Goal: Transaction & Acquisition: Purchase product/service

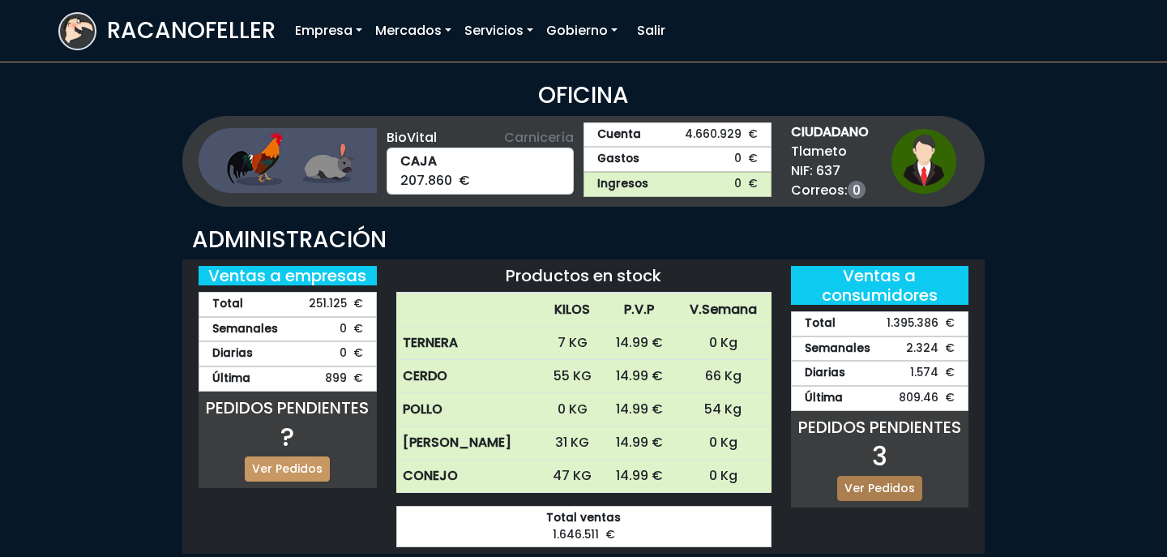
click at [901, 494] on link "Ver Pedidos" at bounding box center [879, 488] width 85 height 25
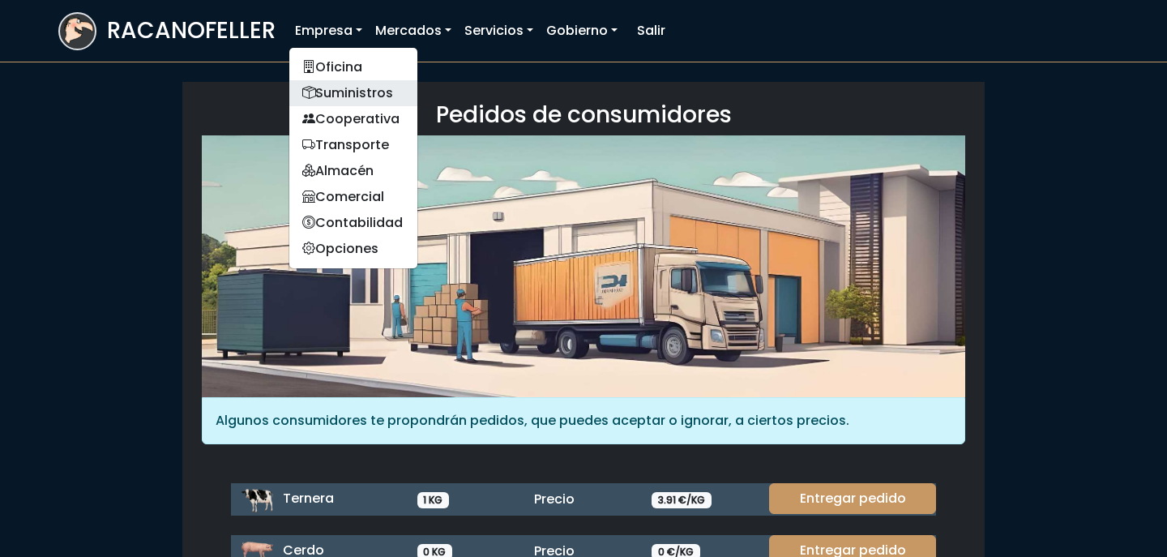
click at [345, 80] on link "Suministros" at bounding box center [353, 93] width 128 height 26
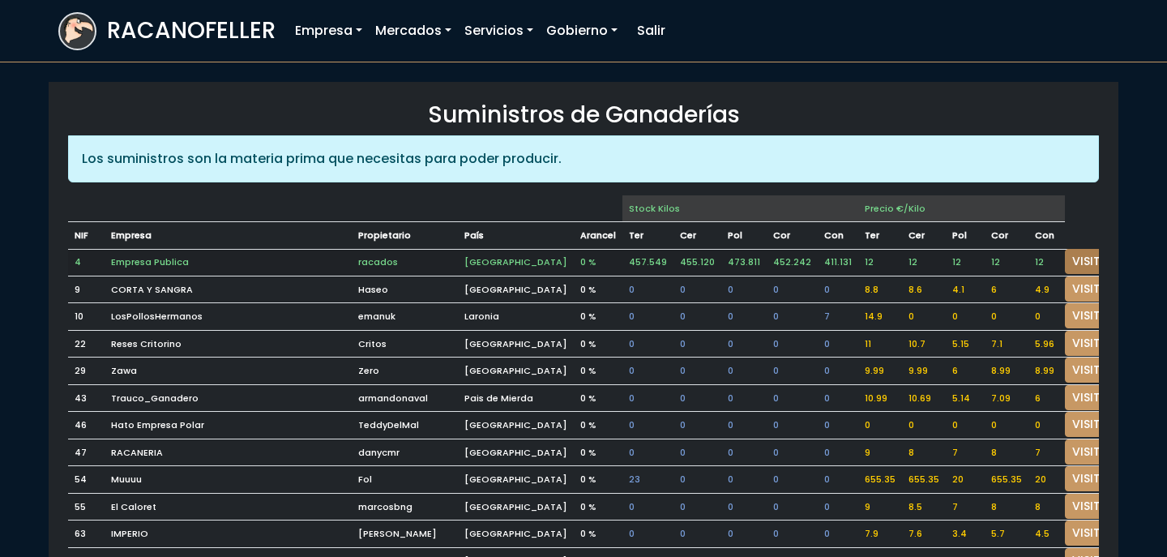
click at [1065, 257] on link "VISITAR" at bounding box center [1094, 261] width 58 height 25
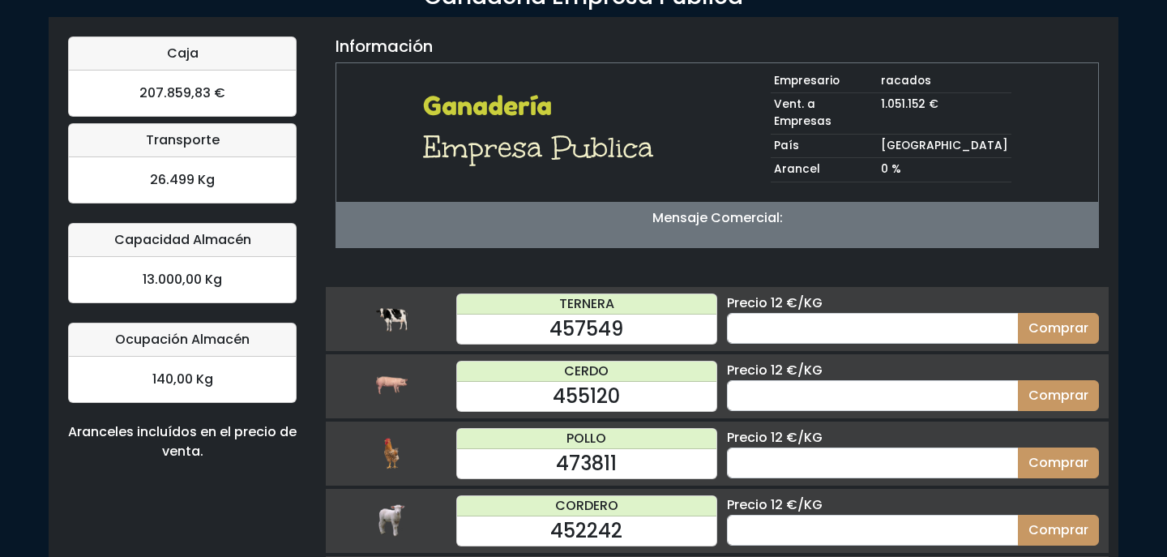
scroll to position [100, 0]
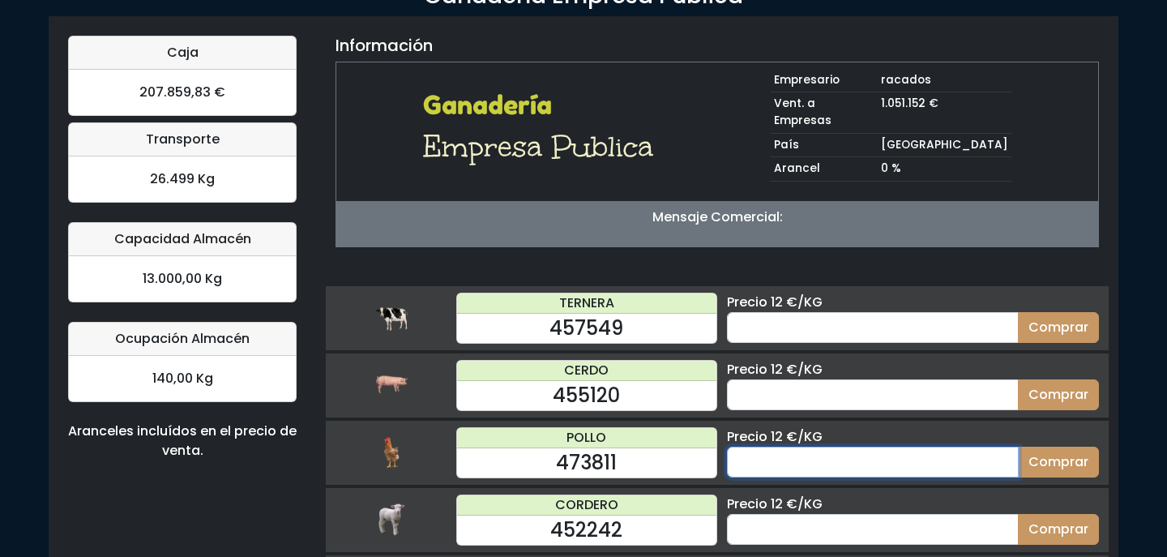
click at [827, 446] on input "number" at bounding box center [873, 461] width 292 height 31
type input "70"
click at [1018, 446] on button "Comprar" at bounding box center [1058, 461] width 81 height 31
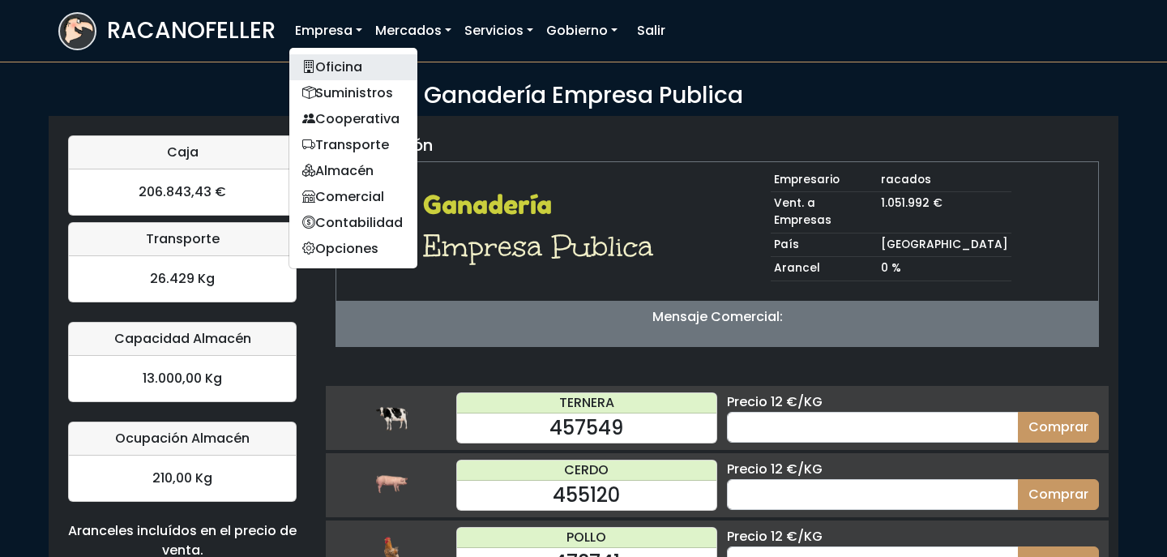
click at [344, 75] on link "Oficina" at bounding box center [353, 67] width 128 height 26
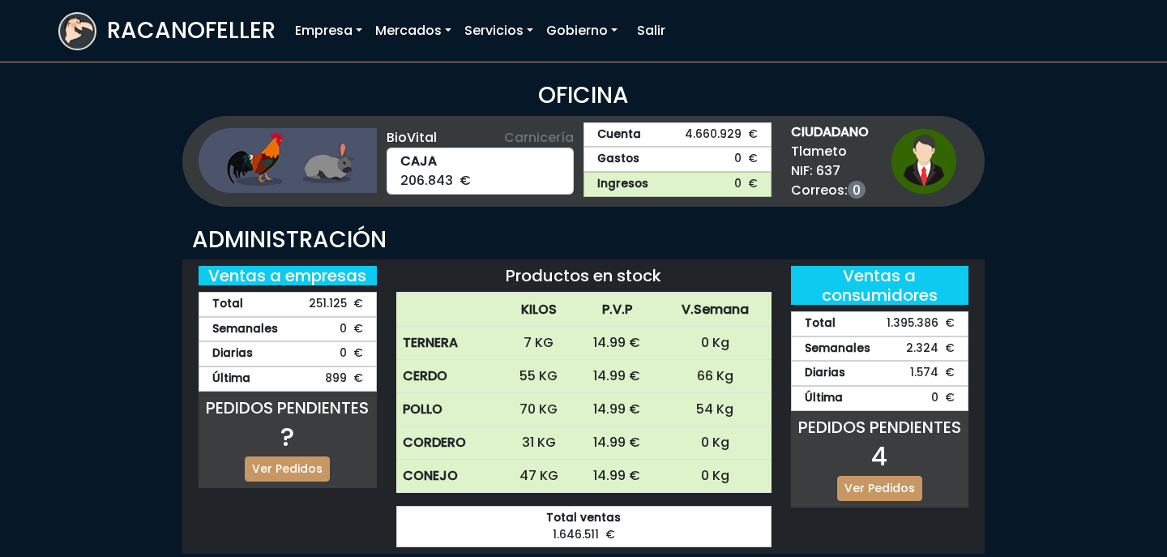
click at [856, 471] on div "PEDIDOS PENDIENTES 4" at bounding box center [880, 446] width 178 height 58
click at [857, 484] on link "Ver Pedidos" at bounding box center [879, 488] width 85 height 25
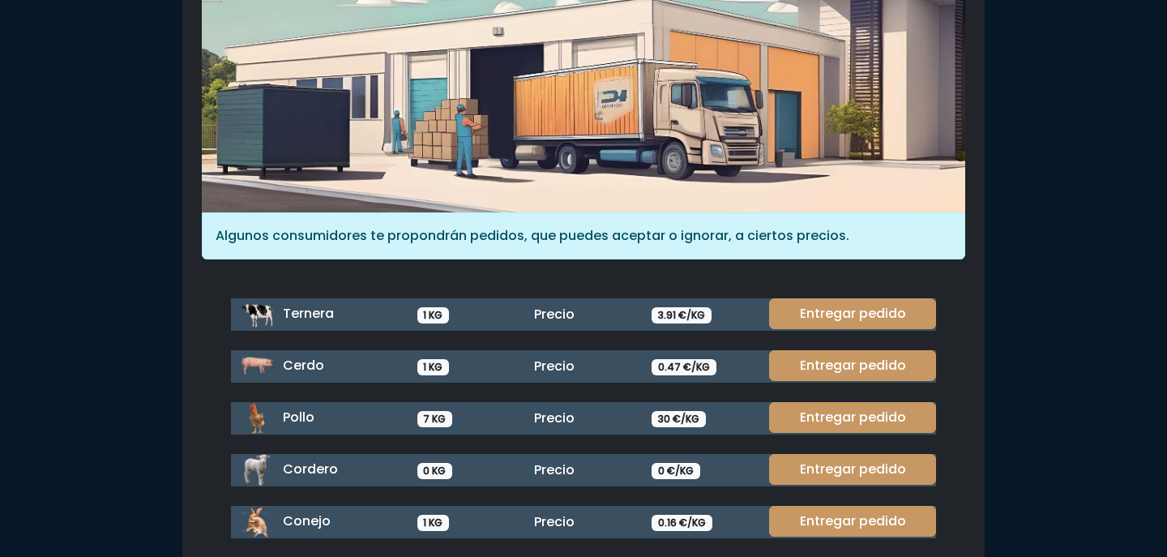
scroll to position [186, 0]
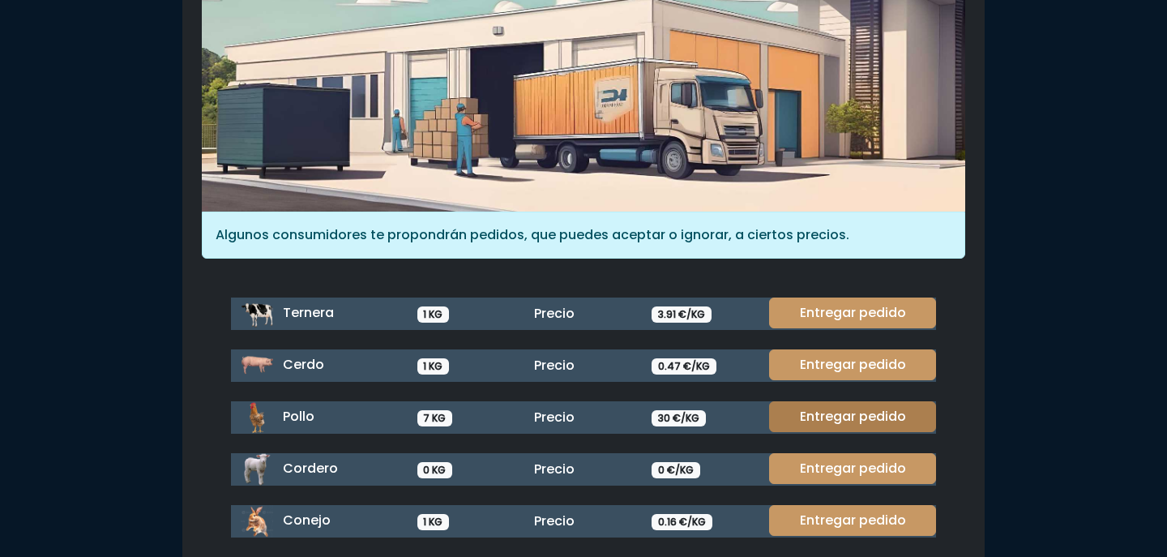
click at [839, 419] on link "Entregar pedido" at bounding box center [852, 416] width 167 height 31
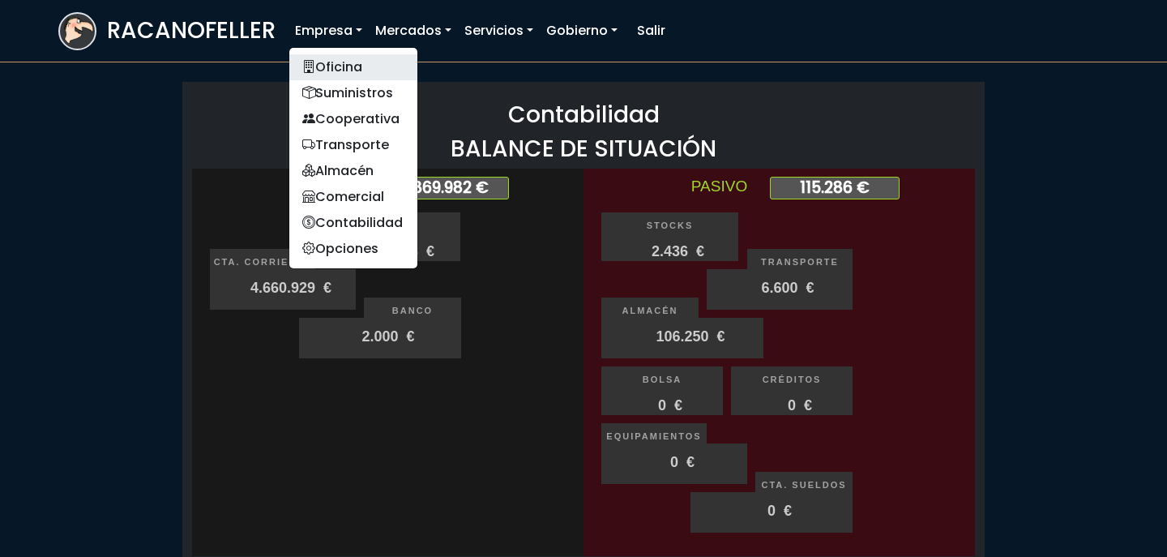
click at [324, 65] on link "Oficina" at bounding box center [353, 67] width 128 height 26
